Goal: Book appointment/travel/reservation

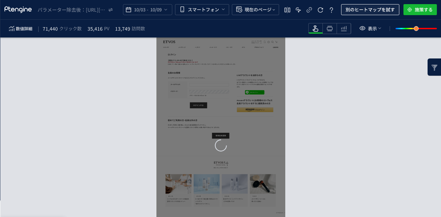
click at [359, 13] on span "別のヒートマップを試す" at bounding box center [369, 9] width 49 height 11
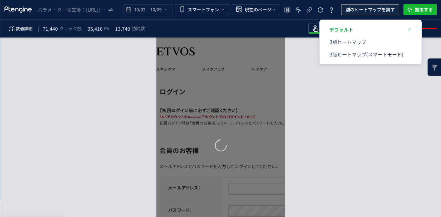
click at [359, 11] on span "別のヒートマップを試す" at bounding box center [369, 9] width 49 height 11
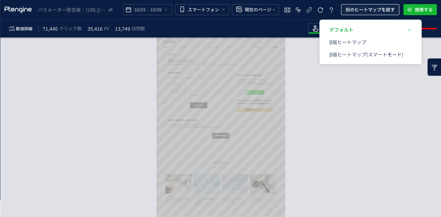
click at [359, 11] on span "別のヒートマップを試す" at bounding box center [369, 9] width 49 height 11
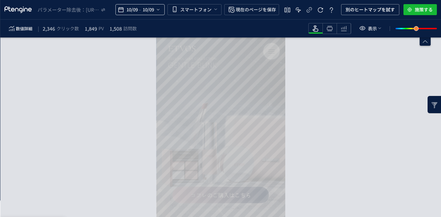
click at [162, 10] on div "10/09 - 10/09" at bounding box center [139, 9] width 49 height 11
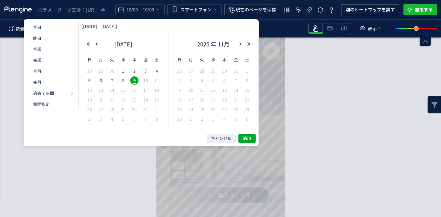
click at [123, 81] on span "8" at bounding box center [123, 80] width 8 height 8
click at [244, 139] on span "適用" at bounding box center [247, 139] width 8 height 6
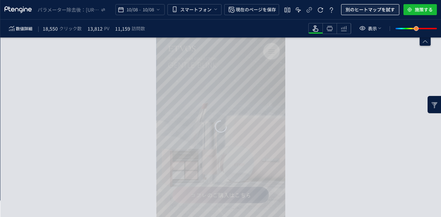
click at [381, 9] on span "別のヒートマップを試す" at bounding box center [369, 9] width 49 height 11
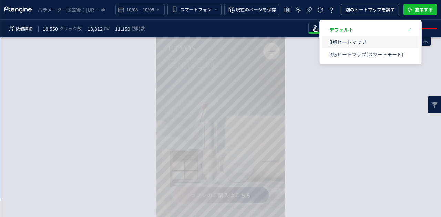
click at [360, 43] on p "β版ヒートマップ" at bounding box center [366, 42] width 74 height 12
